Goal: Communication & Community: Answer question/provide support

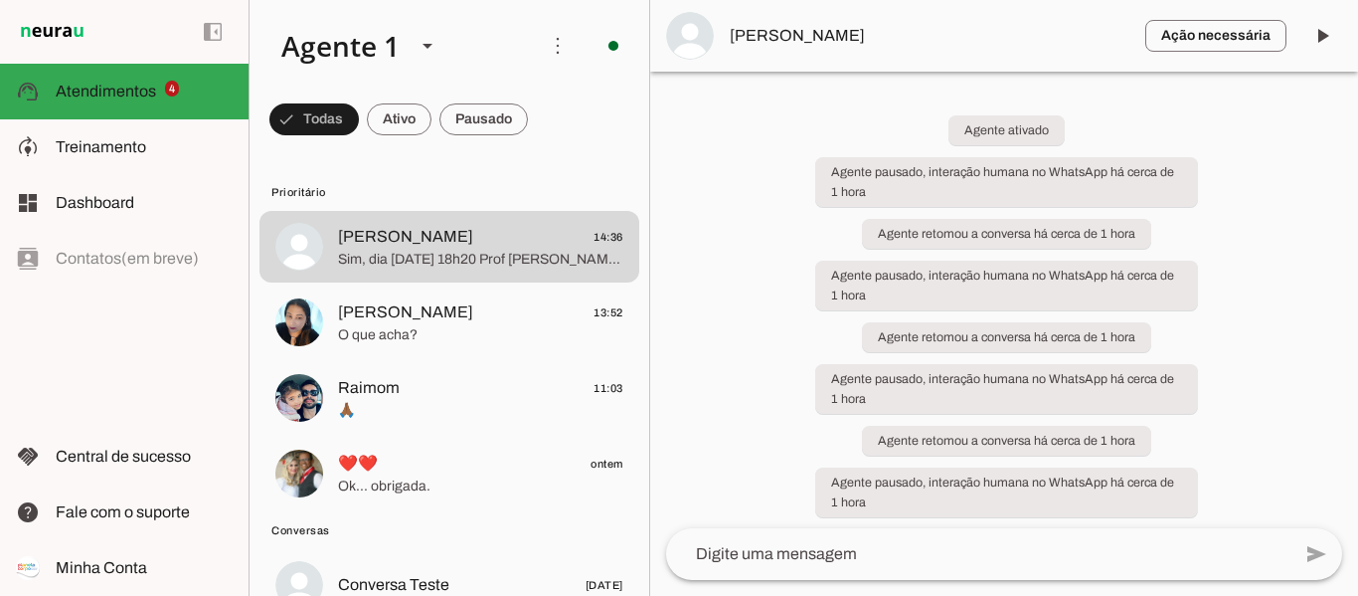
scroll to position [3, 0]
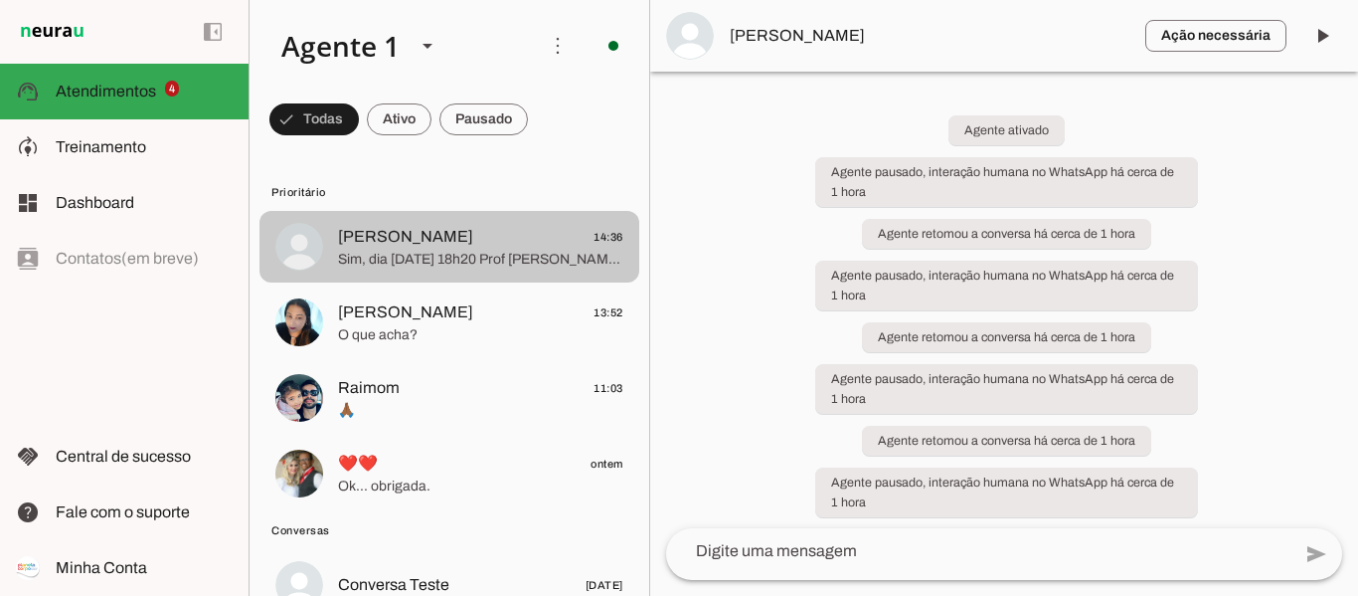
click at [478, 235] on span "[PERSON_NAME] 14:36" at bounding box center [480, 237] width 285 height 25
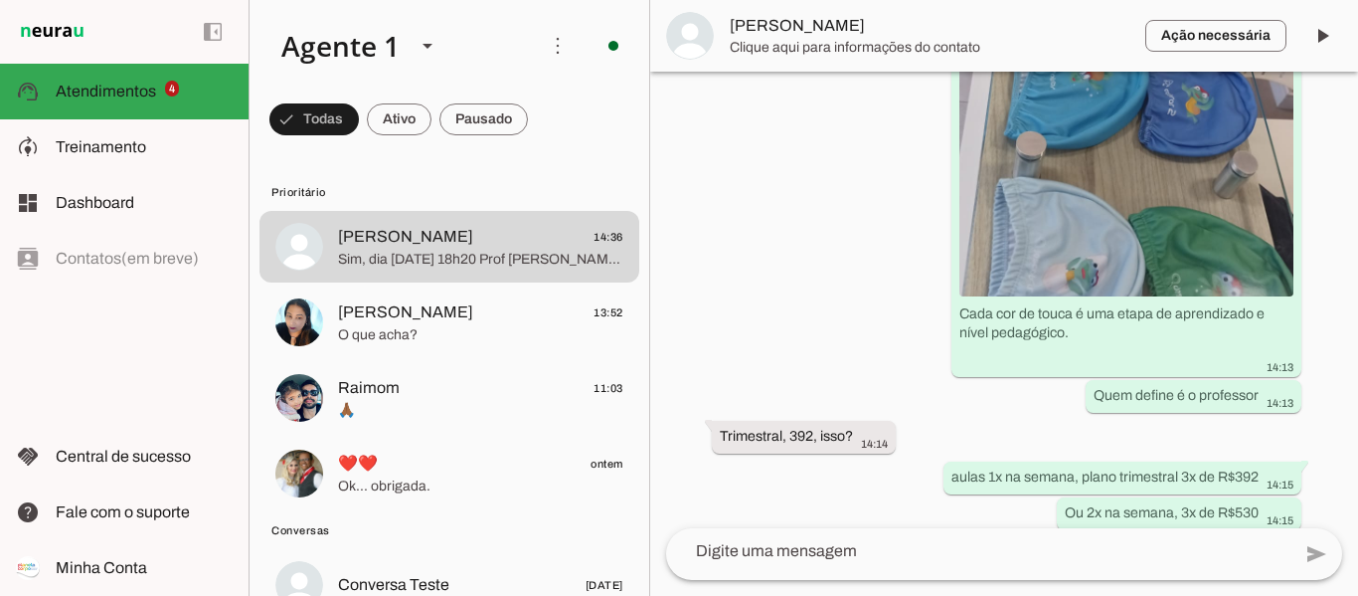
scroll to position [5734, 0]
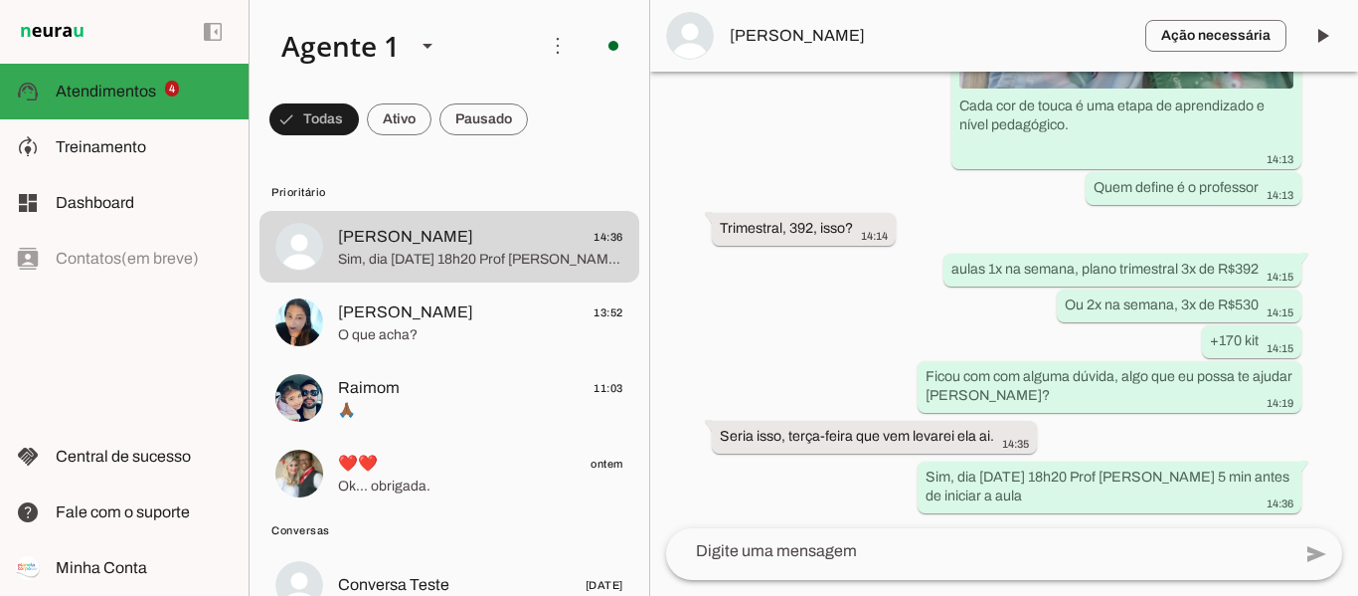
click at [922, 550] on textarea at bounding box center [978, 551] width 624 height 24
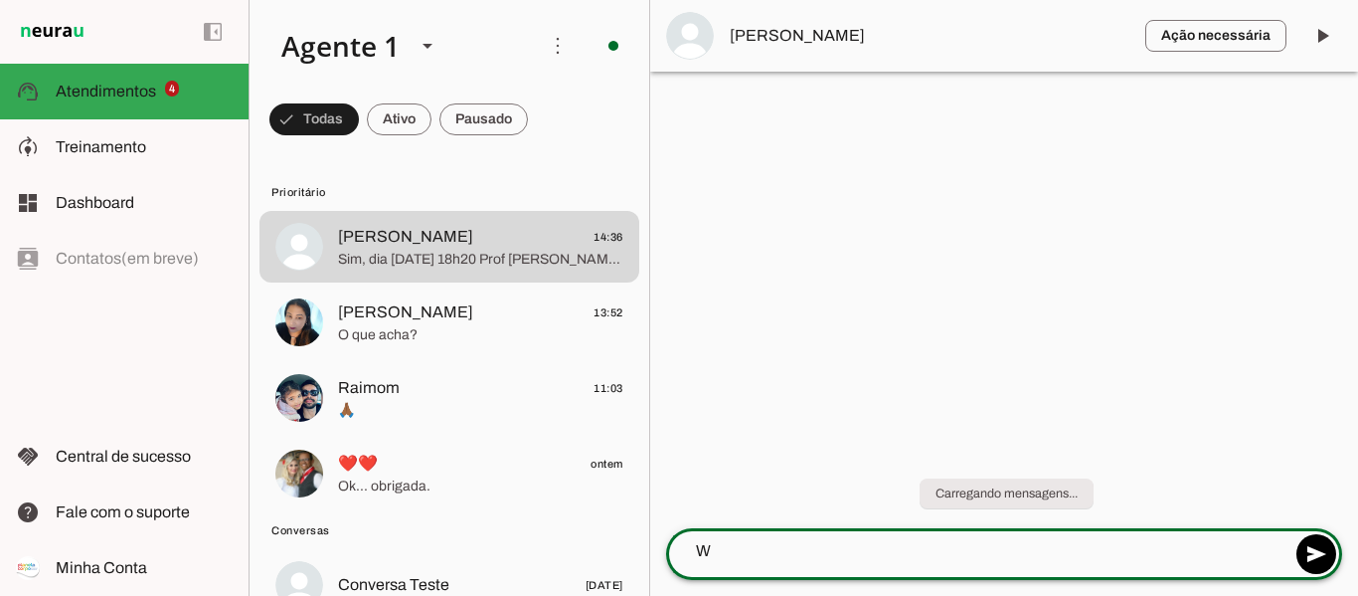
scroll to position [0, 0]
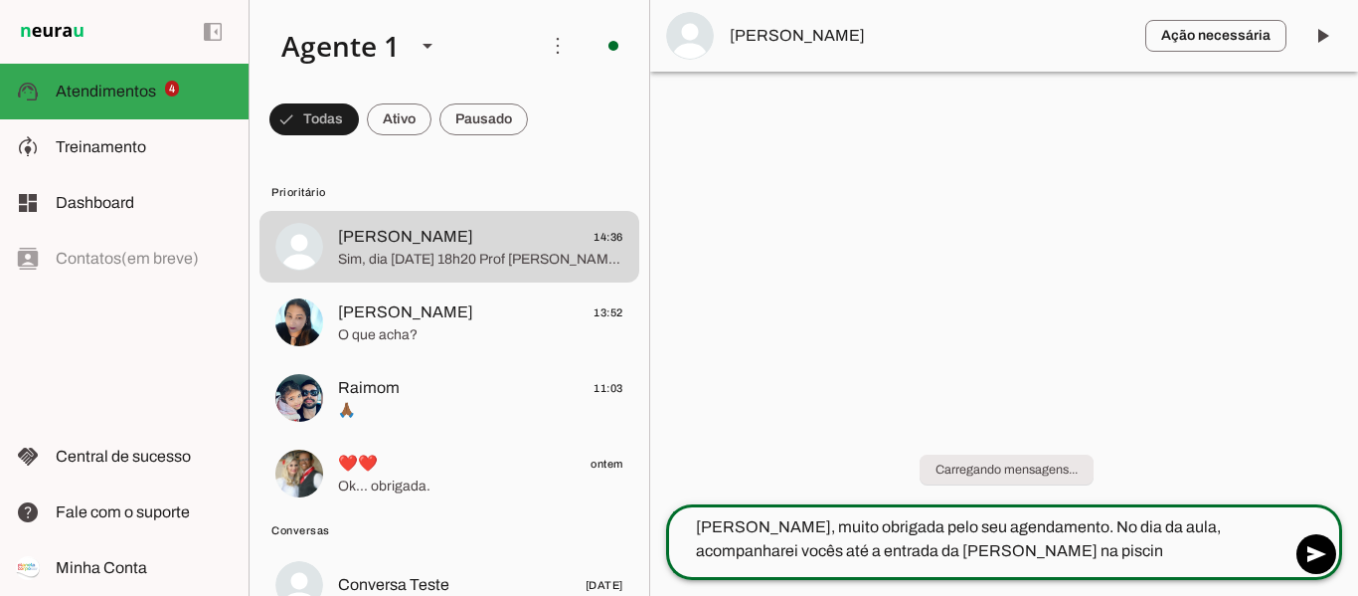
type textarea "[PERSON_NAME], muito obrigada pelo seu agendamento. No dia da aula, acompanhare…"
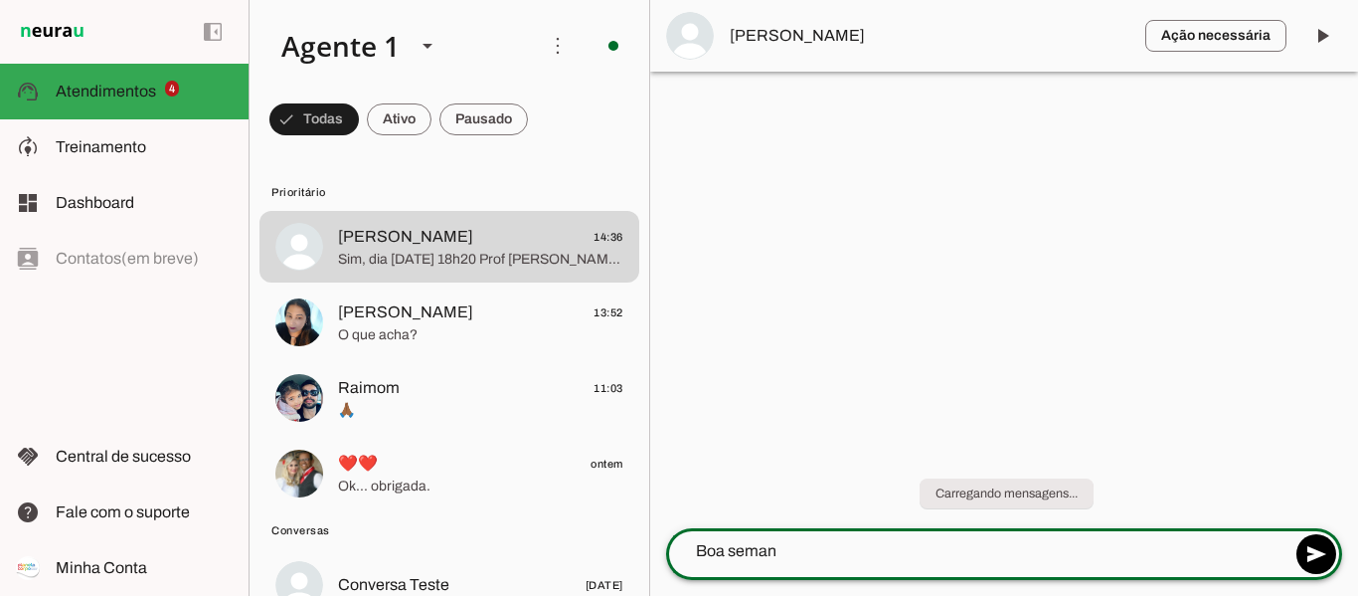
type textarea "Boa semana"
